Goal: Task Accomplishment & Management: Manage account settings

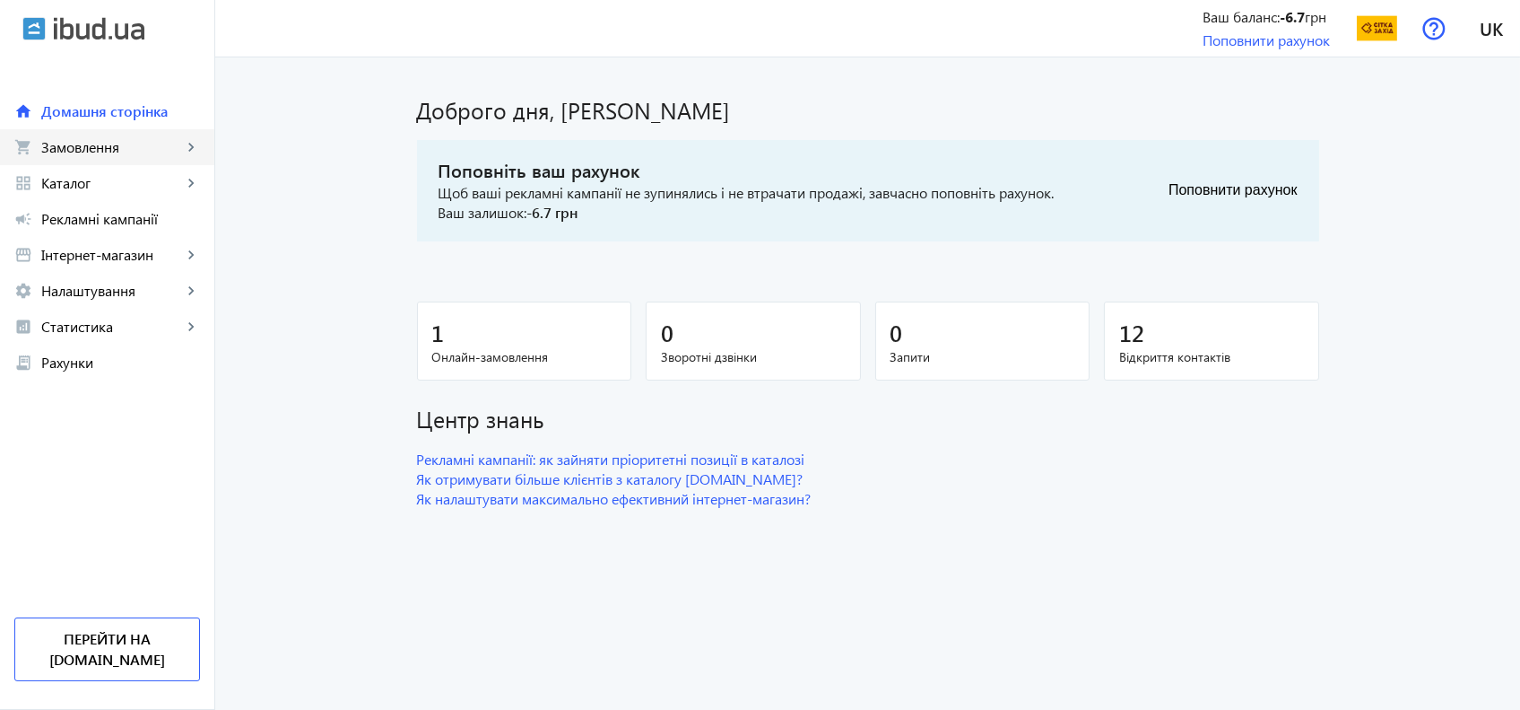
click at [41, 150] on span "Замовлення" at bounding box center [111, 147] width 141 height 18
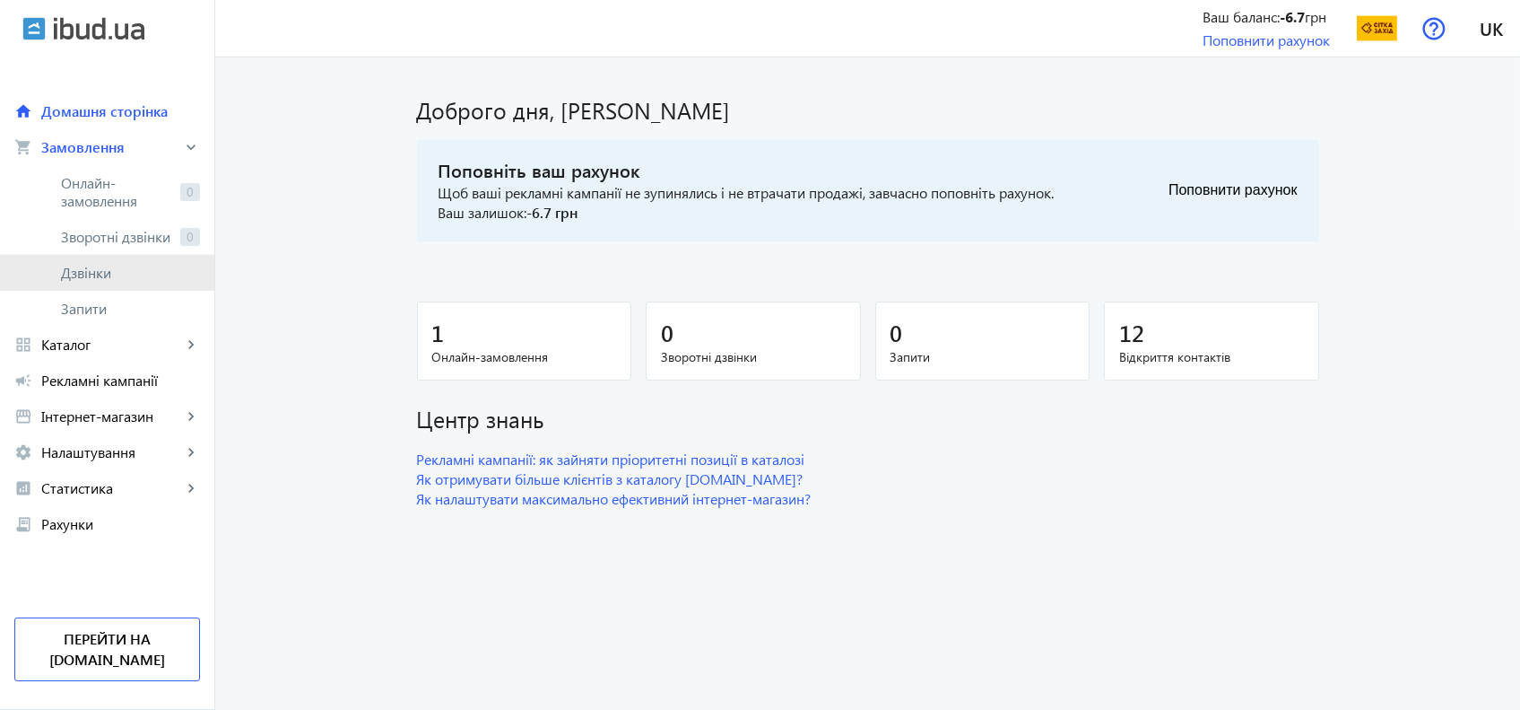
click at [79, 276] on span "Дзвінки" at bounding box center [130, 273] width 139 height 18
